Goal: Information Seeking & Learning: Learn about a topic

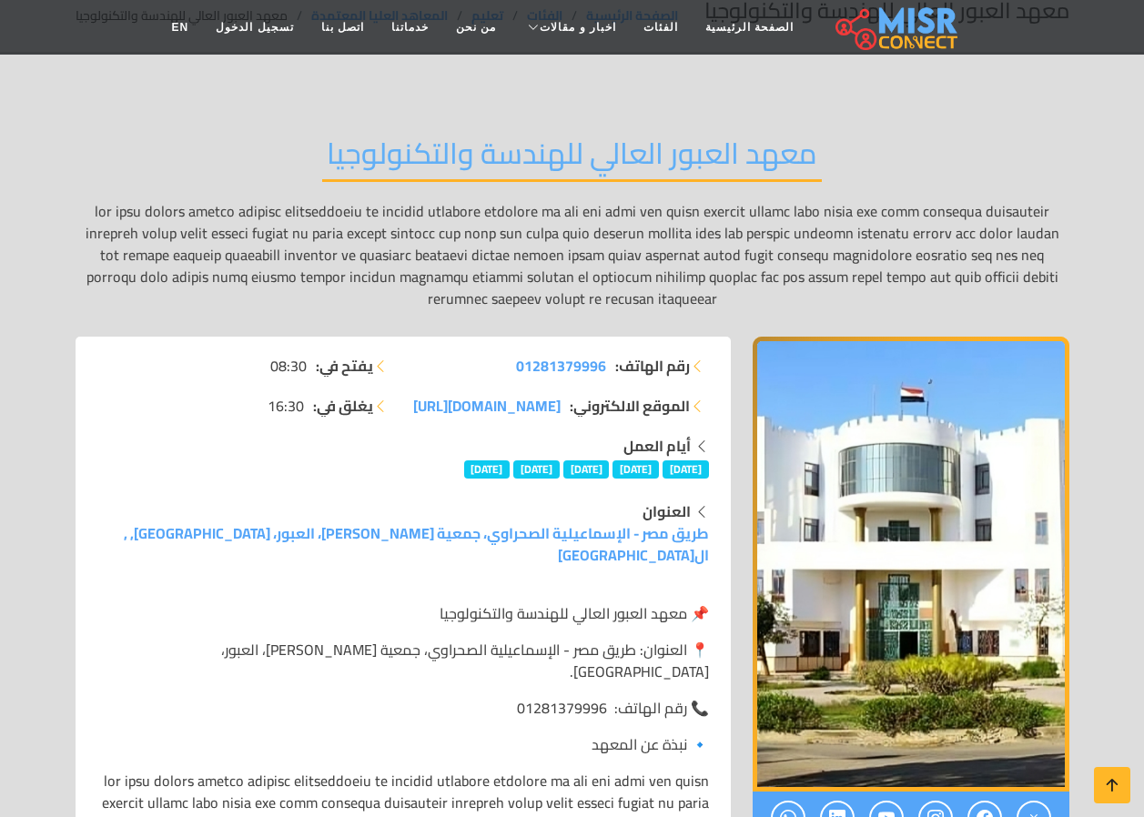
scroll to position [182, 0]
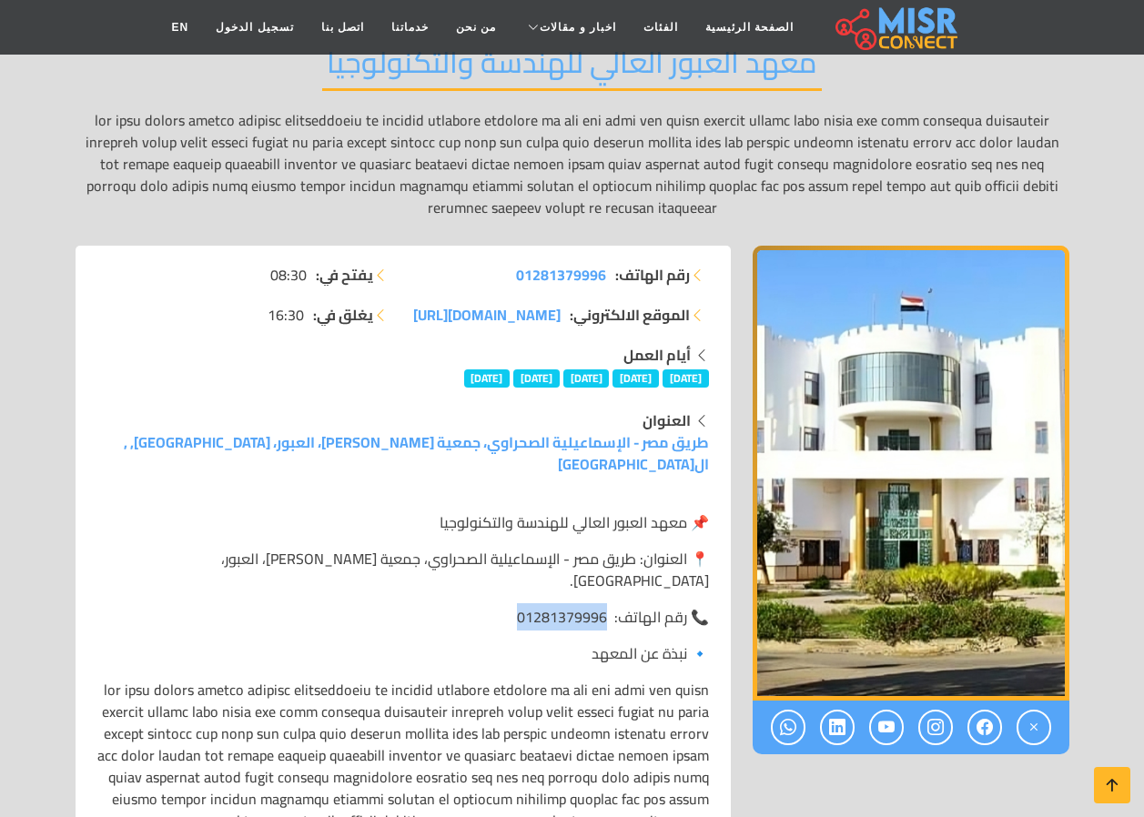
drag, startPoint x: 610, startPoint y: 574, endPoint x: 516, endPoint y: 569, distance: 93.8
click at [516, 606] on p "📞 رقم الهاتف: 01281379996" at bounding box center [402, 617] width 611 height 22
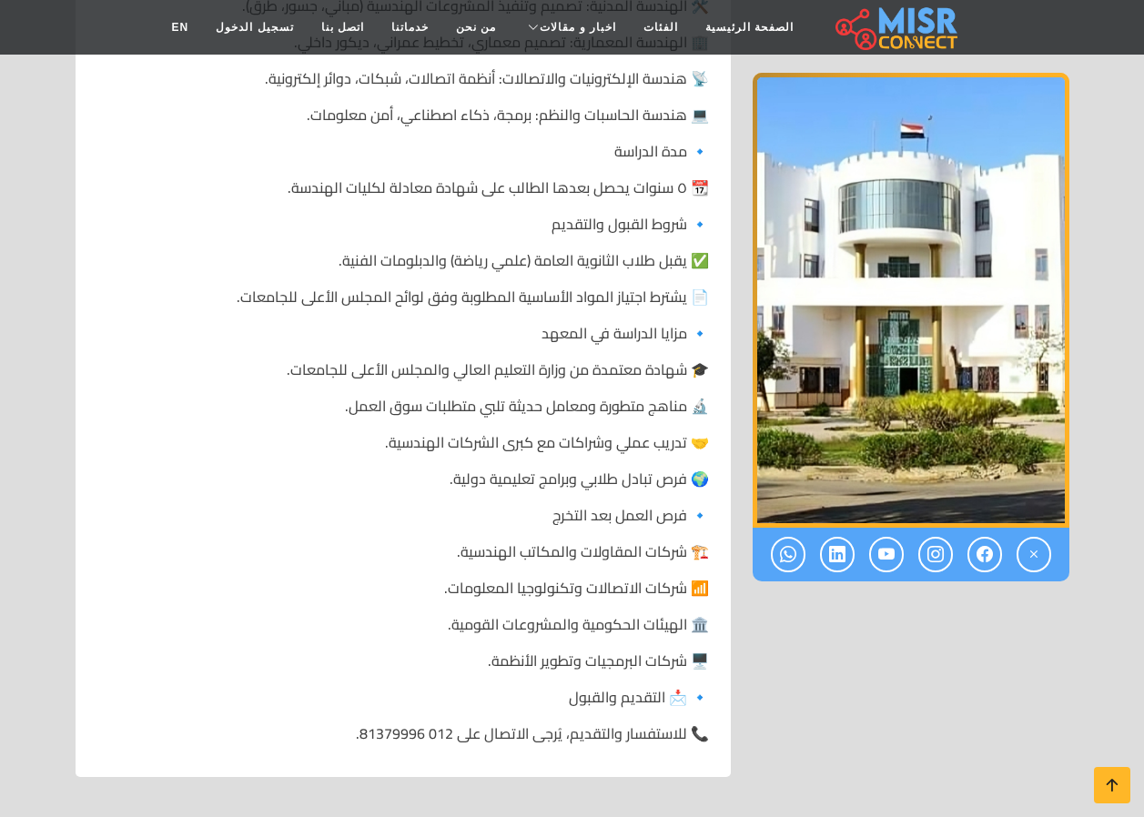
scroll to position [637, 0]
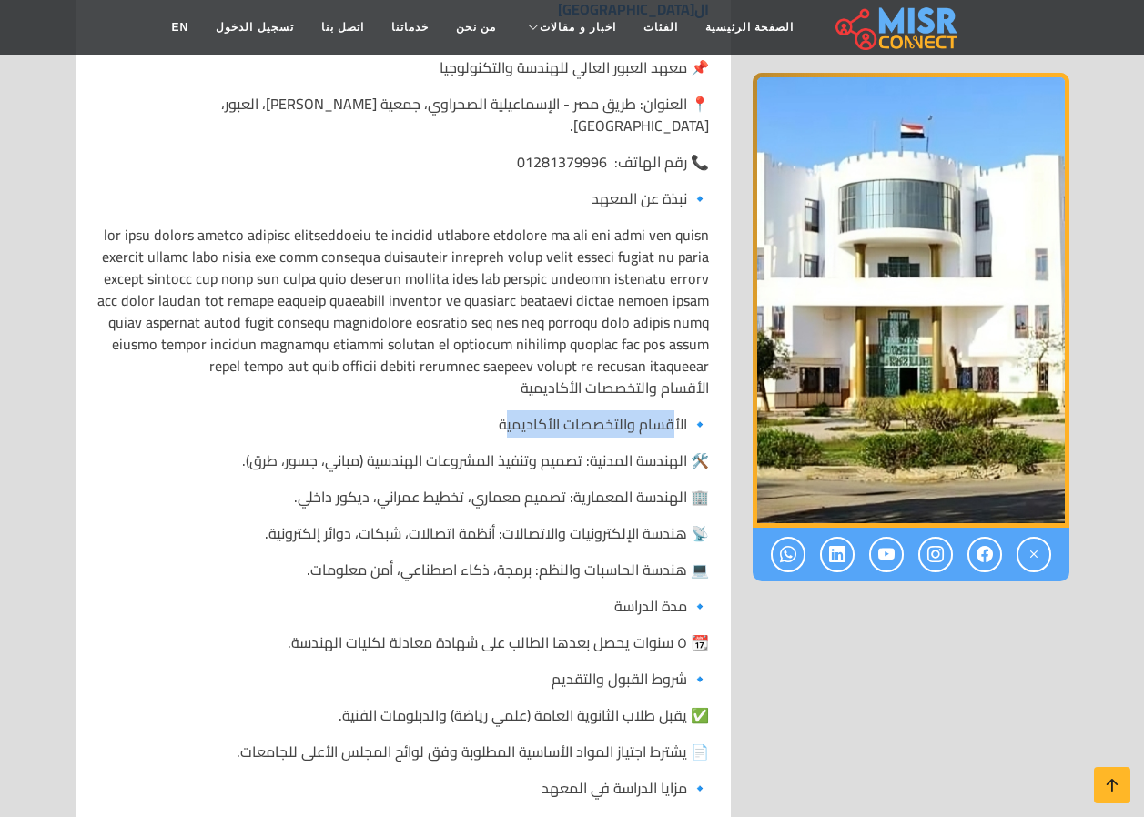
drag, startPoint x: 669, startPoint y: 401, endPoint x: 503, endPoint y: 400, distance: 165.6
click at [503, 413] on p "🔹 الأقسام والتخصصات الأكاديمية" at bounding box center [402, 424] width 611 height 22
drag, startPoint x: 503, startPoint y: 400, endPoint x: 640, endPoint y: 495, distance: 166.8
click at [640, 495] on div "📌 معهد العبور العالي للهندسة والتكنولوجيا 📍 العنوان: طريق مصر - الإسماعيلية الص…" at bounding box center [402, 628] width 633 height 1172
drag, startPoint x: 640, startPoint y: 495, endPoint x: 559, endPoint y: 557, distance: 101.9
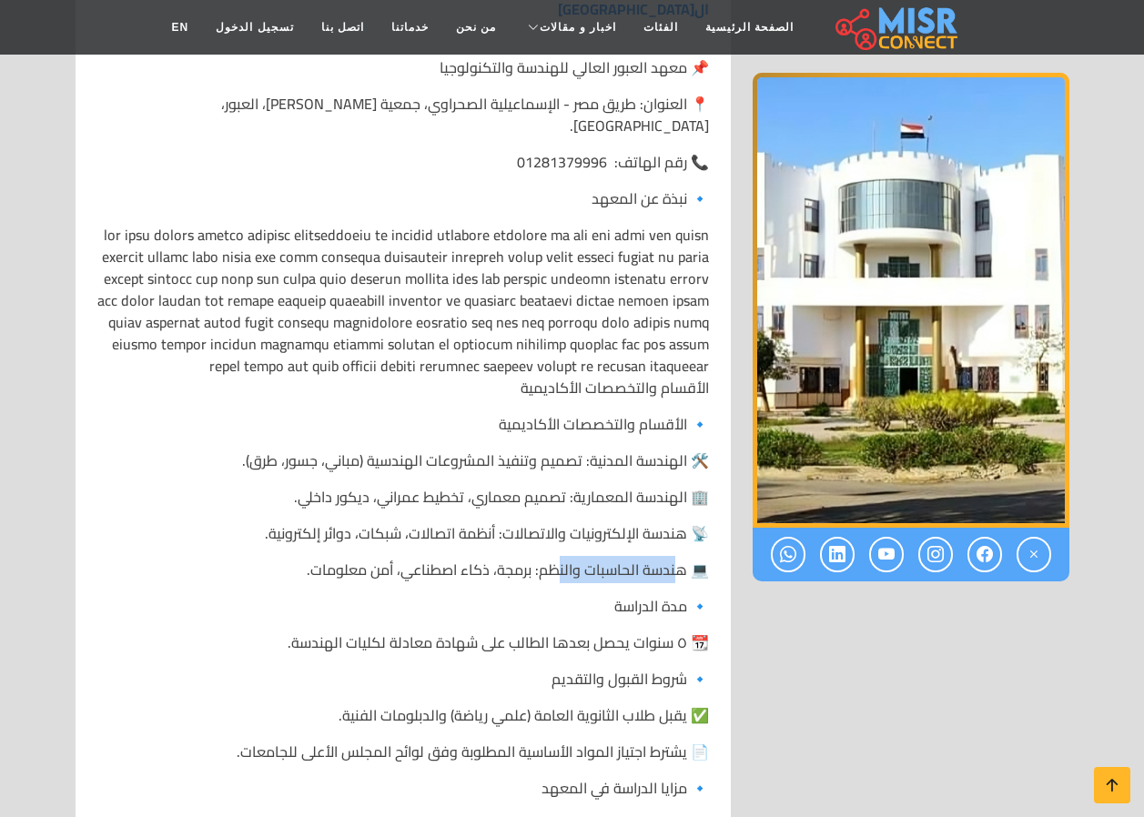
click at [559, 559] on p "💻 هندسة الحاسبات والنظم: برمجة، ذكاء اصطناعي، أمن معلومات." at bounding box center [402, 570] width 611 height 22
drag, startPoint x: 559, startPoint y: 557, endPoint x: 481, endPoint y: 621, distance: 101.5
click at [481, 631] on p "📆 ٥ سنوات يحصل بعدها الطالب على شهادة معادلة لكليات الهندسة." at bounding box center [402, 642] width 611 height 22
drag, startPoint x: 481, startPoint y: 621, endPoint x: 304, endPoint y: 623, distance: 177.4
click at [304, 631] on p "📆 ٥ سنوات يحصل بعدها الطالب على شهادة معادلة لكليات الهندسة." at bounding box center [402, 642] width 611 height 22
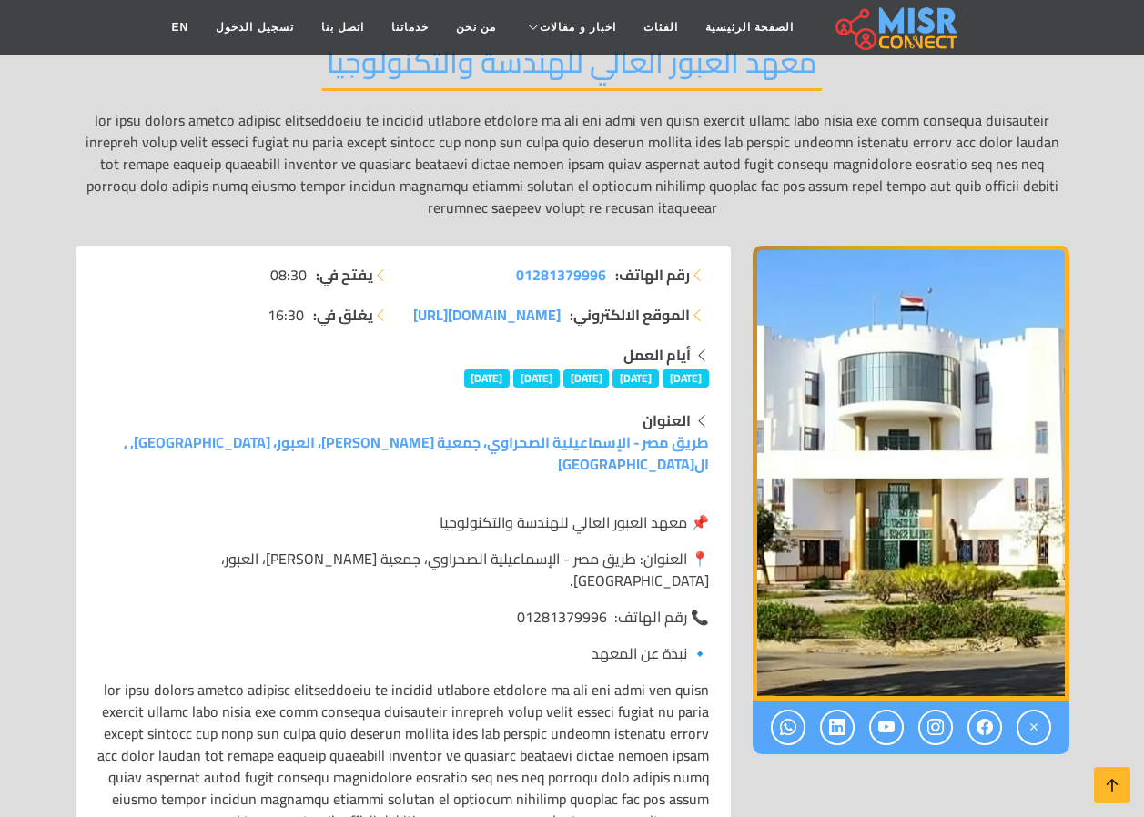
scroll to position [0, 0]
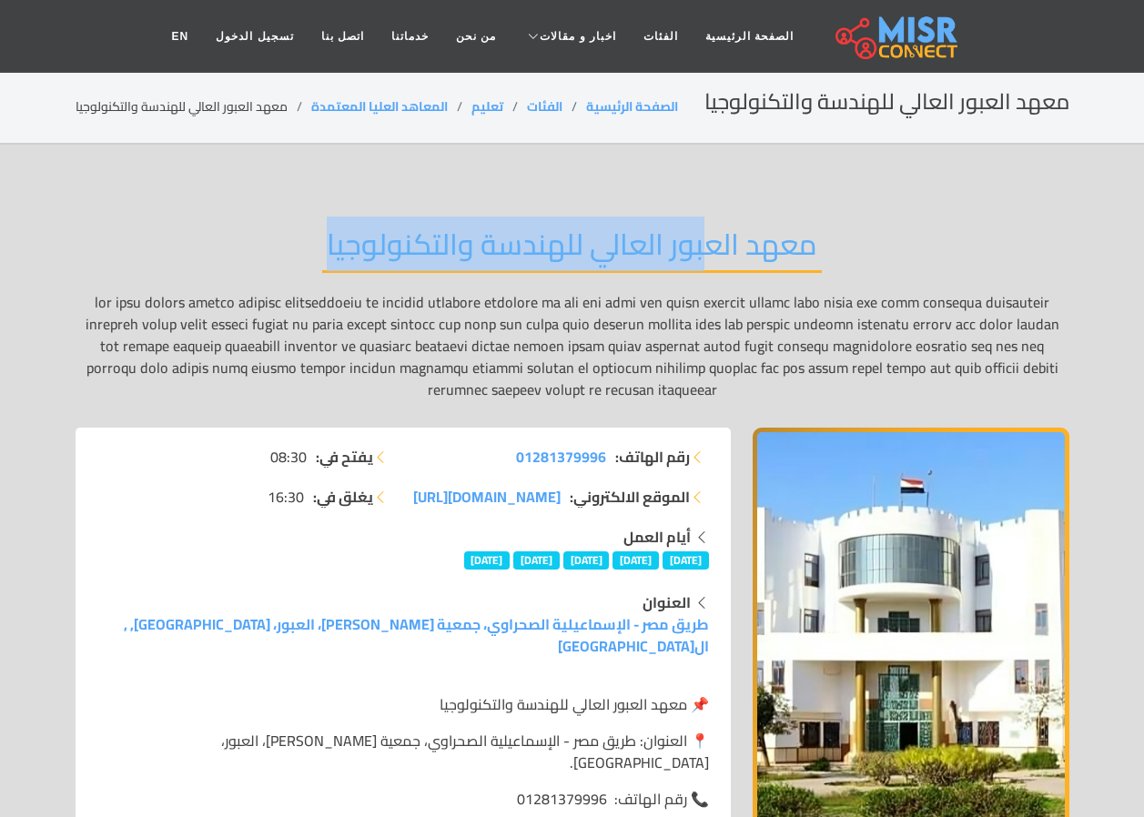
drag, startPoint x: 706, startPoint y: 251, endPoint x: 102, endPoint y: 264, distance: 604.2
click at [102, 264] on div "معهد العبور العالي للهندسة والتكنولوجيا" at bounding box center [572, 313] width 993 height 228
